Goal: Task Accomplishment & Management: Manage account settings

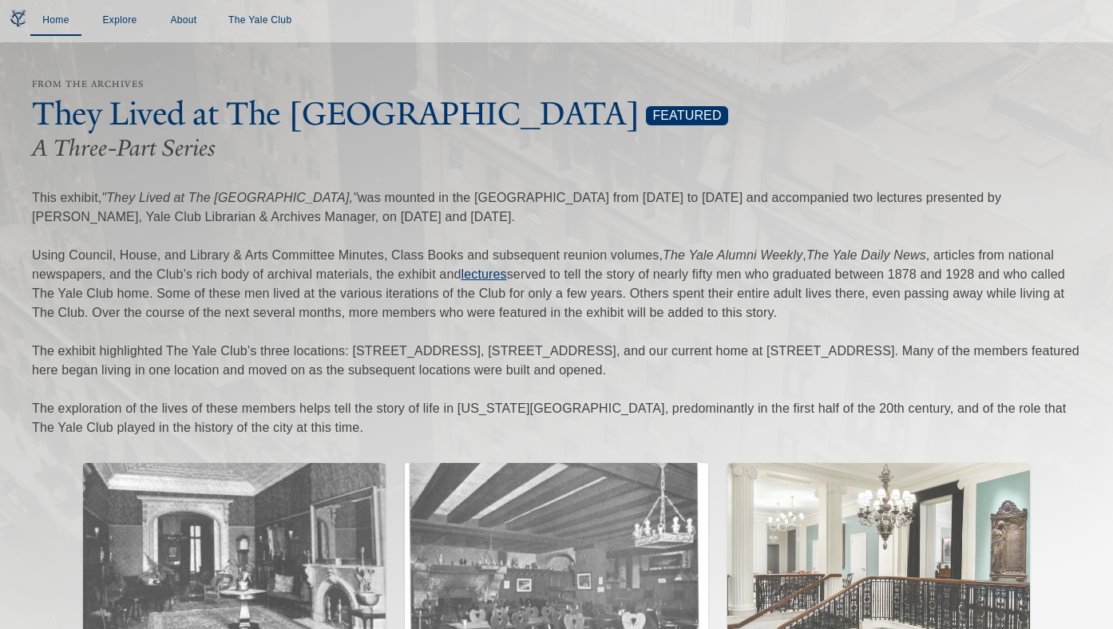
click at [49, 18] on link "Home" at bounding box center [55, 21] width 51 height 30
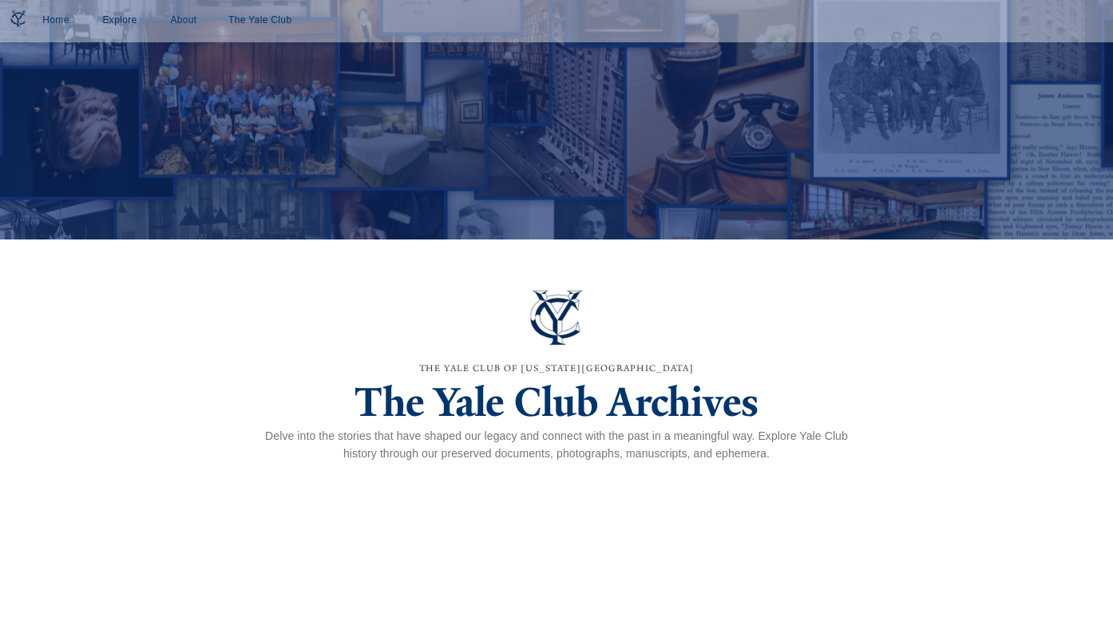
click at [436, 410] on h1 "The Yale Club Archives" at bounding box center [556, 402] width 600 height 51
click at [394, 201] on div at bounding box center [556, 60] width 1669 height 539
click at [135, 23] on link "Explore" at bounding box center [119, 21] width 51 height 30
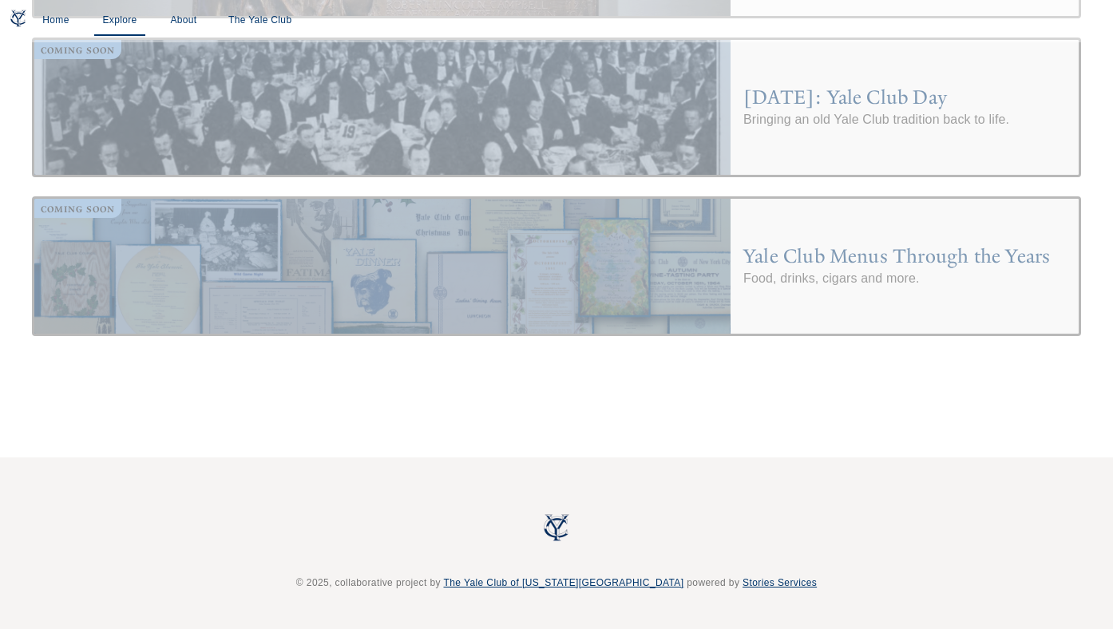
scroll to position [916, 0]
click at [256, 304] on div at bounding box center [382, 267] width 696 height 135
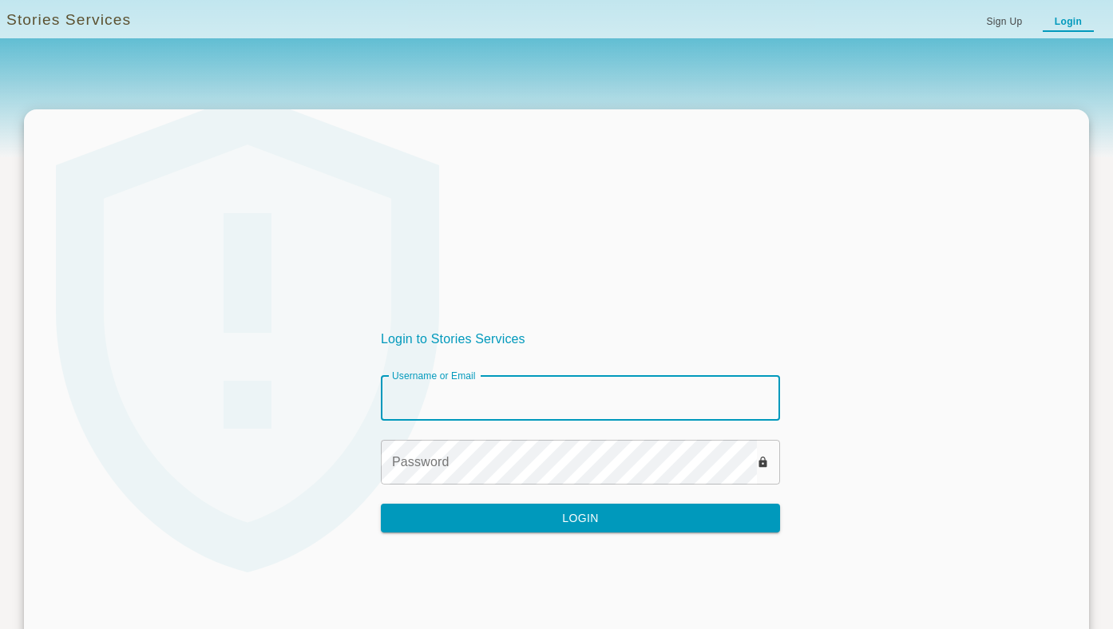
type input "********"
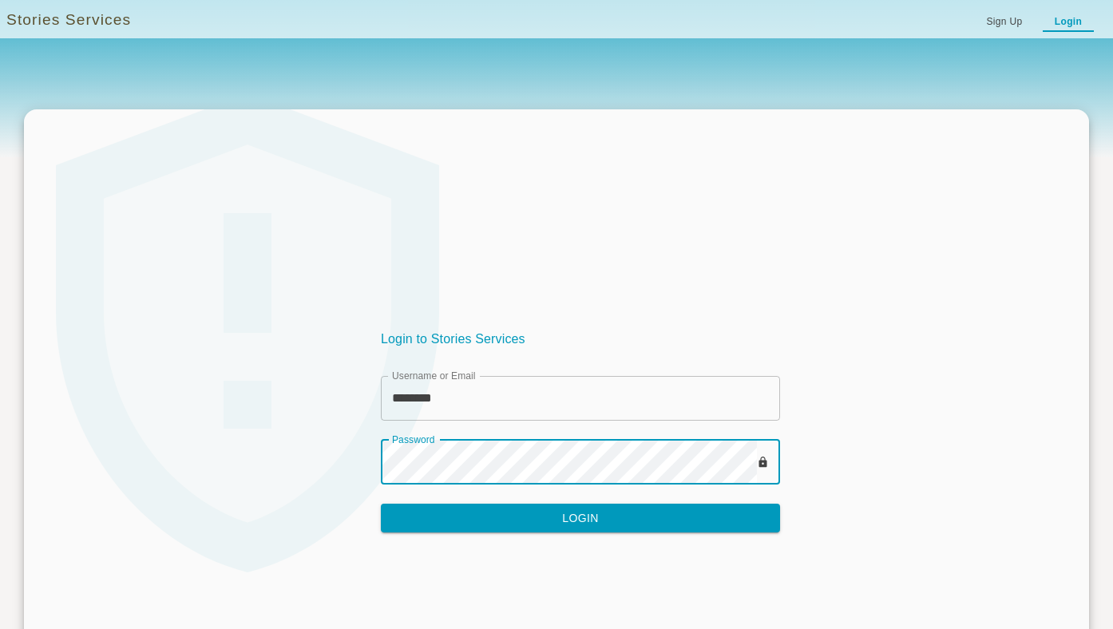
click at [520, 519] on button "Login" at bounding box center [580, 519] width 399 height 30
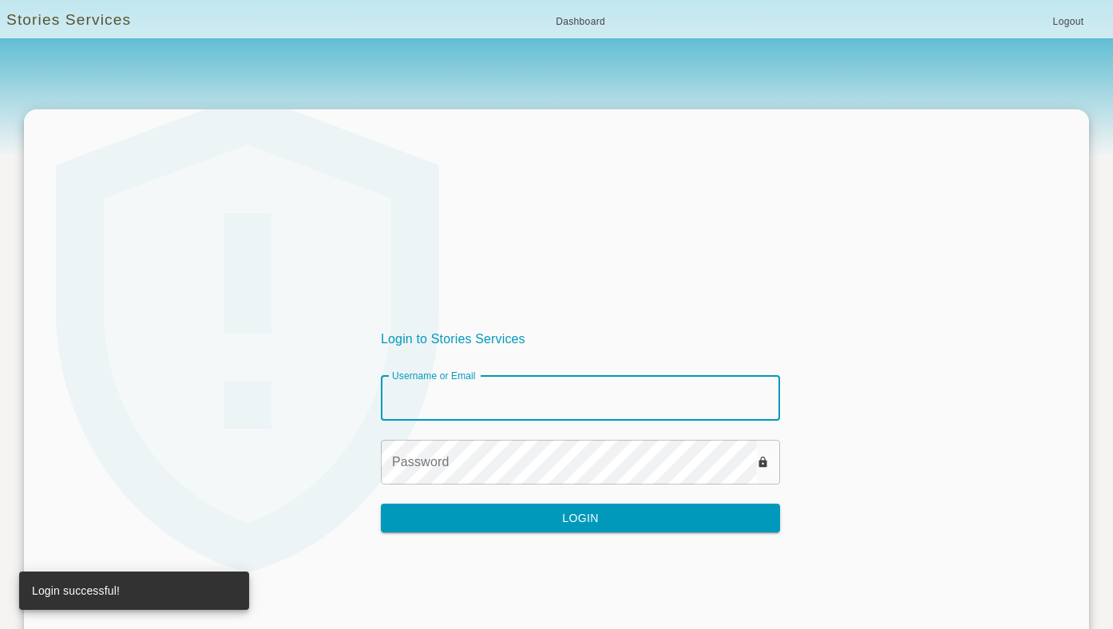
type input "********"
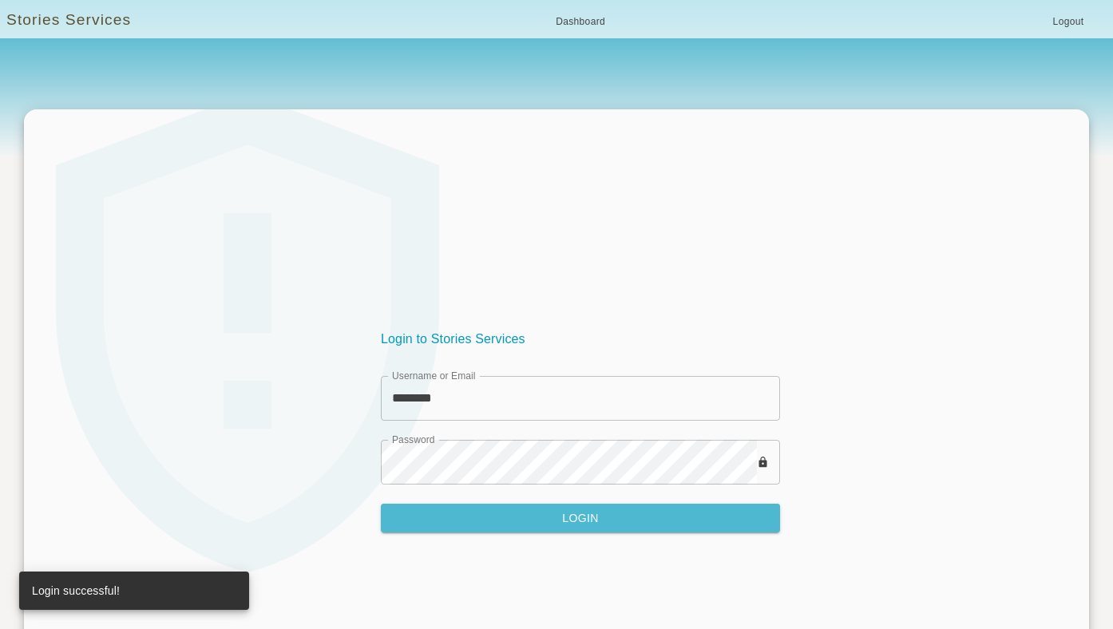
click at [489, 520] on button "Login" at bounding box center [580, 519] width 399 height 30
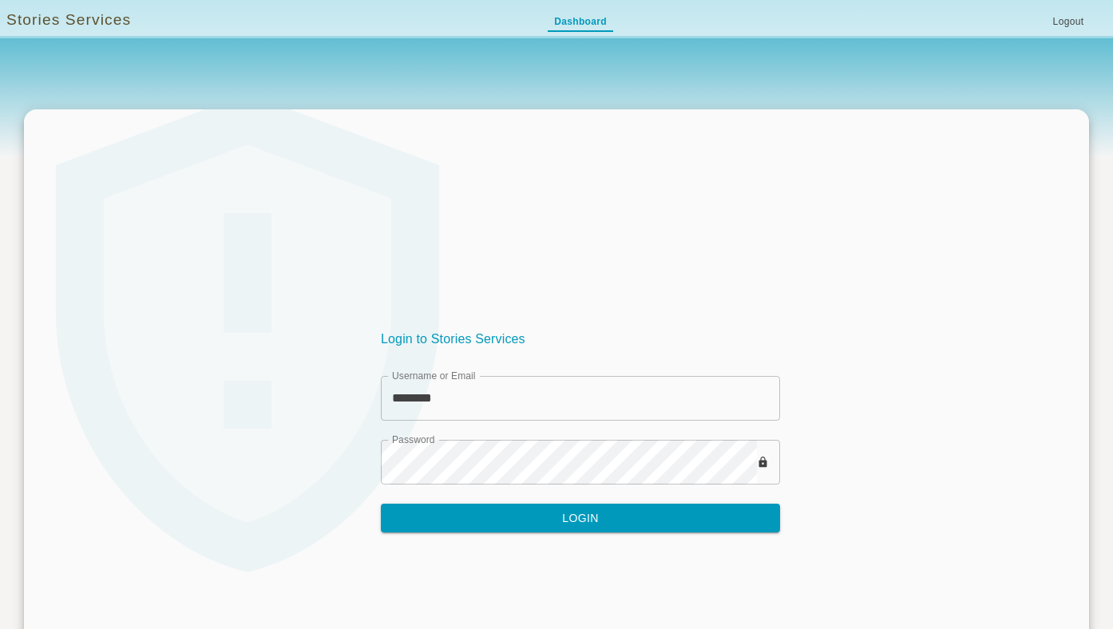
click at [571, 28] on link "Dashboard" at bounding box center [580, 23] width 65 height 18
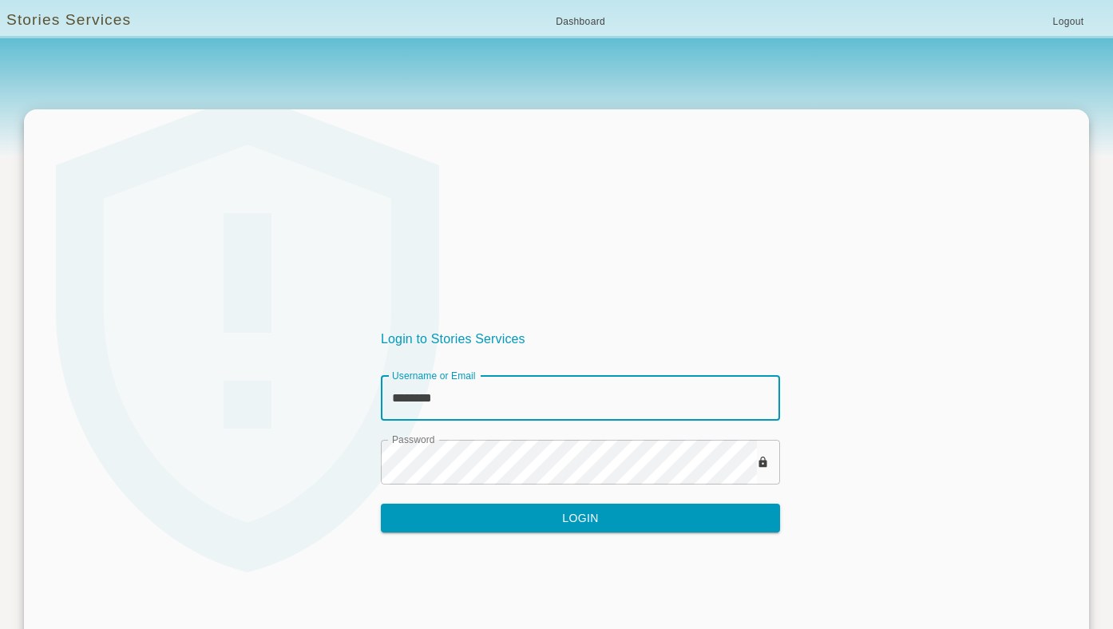
click at [82, 14] on link "Stories Services" at bounding box center [68, 20] width 125 height 23
